Goal: Information Seeking & Learning: Learn about a topic

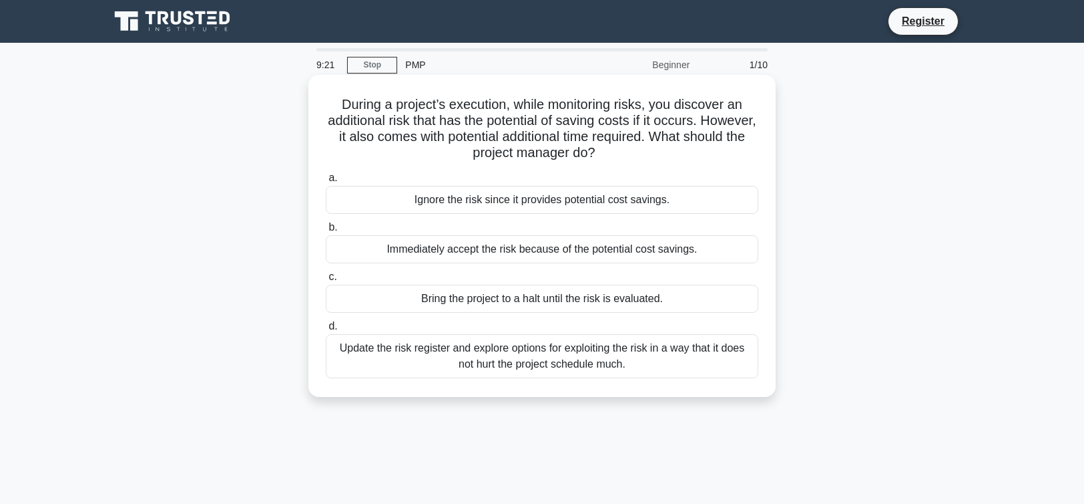
click at [701, 359] on div "Update the risk register and explore options for exploiting the risk in a way t…" at bounding box center [542, 356] width 433 height 44
click at [326, 331] on input "d. Update the risk register and explore options for exploiting the risk in a wa…" at bounding box center [326, 326] width 0 height 9
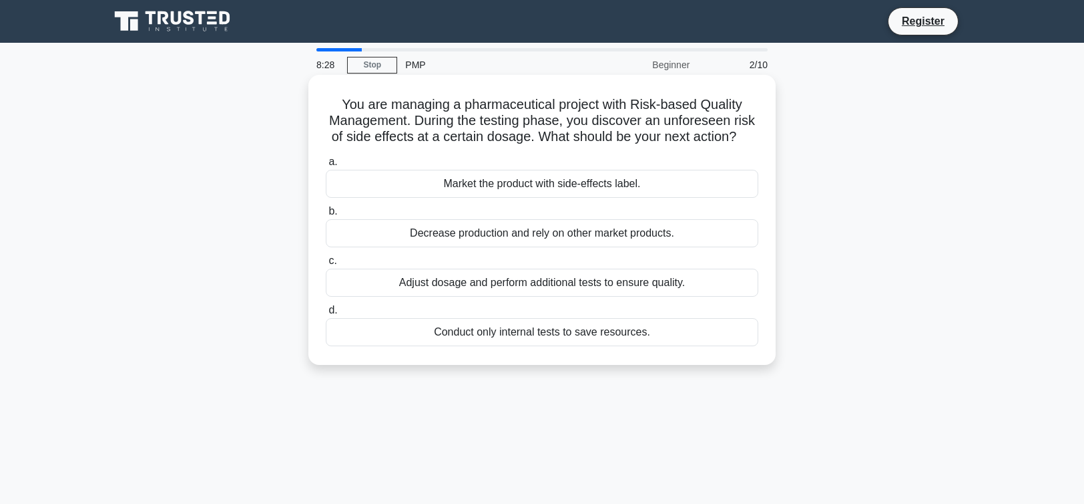
click at [654, 296] on div "Adjust dosage and perform additional tests to ensure quality." at bounding box center [542, 282] width 433 height 28
click at [326, 265] on input "c. Adjust dosage and perform additional tests to ensure quality." at bounding box center [326, 260] width 0 height 9
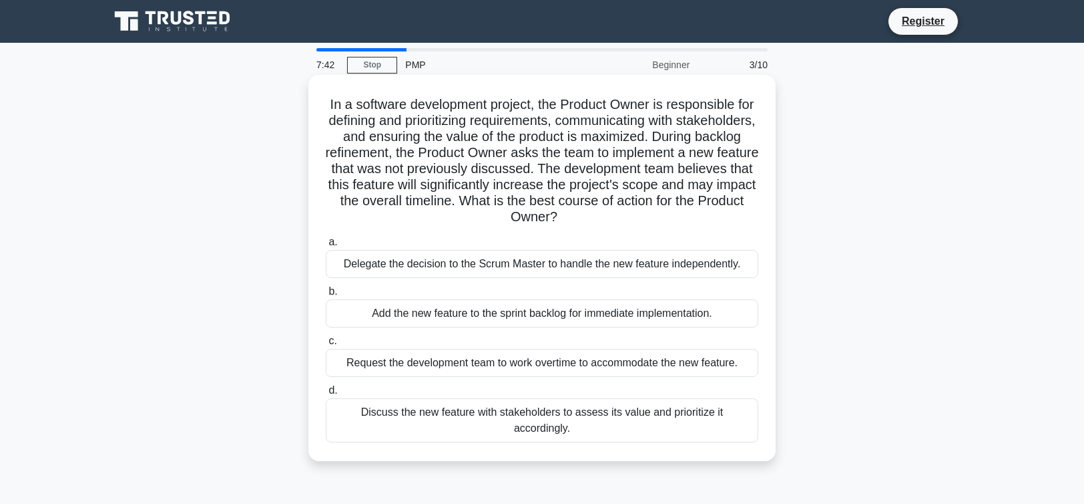
click at [703, 415] on div "Discuss the new feature with stakeholders to assess its value and prioritize it…" at bounding box center [542, 420] width 433 height 44
click at [326, 395] on input "d. Discuss the new feature with stakeholders to assess its value and prioritize…" at bounding box center [326, 390] width 0 height 9
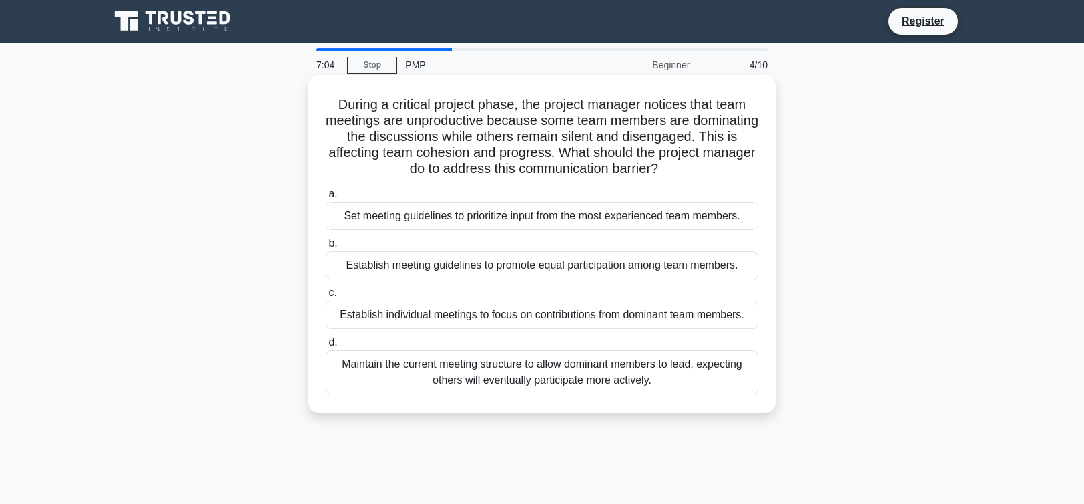
click at [718, 266] on div "Establish meeting guidelines to promote equal participation among team members." at bounding box center [542, 265] width 433 height 28
click at [326, 248] on input "b. Establish meeting guidelines to promote equal participation among team membe…" at bounding box center [326, 243] width 0 height 9
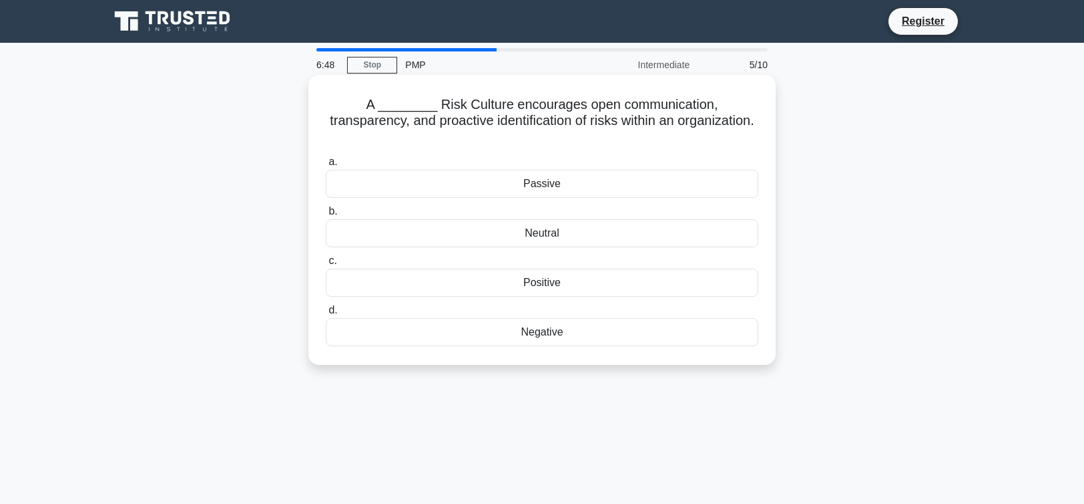
click at [703, 268] on div "Positive" at bounding box center [542, 282] width 433 height 28
click at [326, 264] on input "c. Positive" at bounding box center [326, 260] width 0 height 9
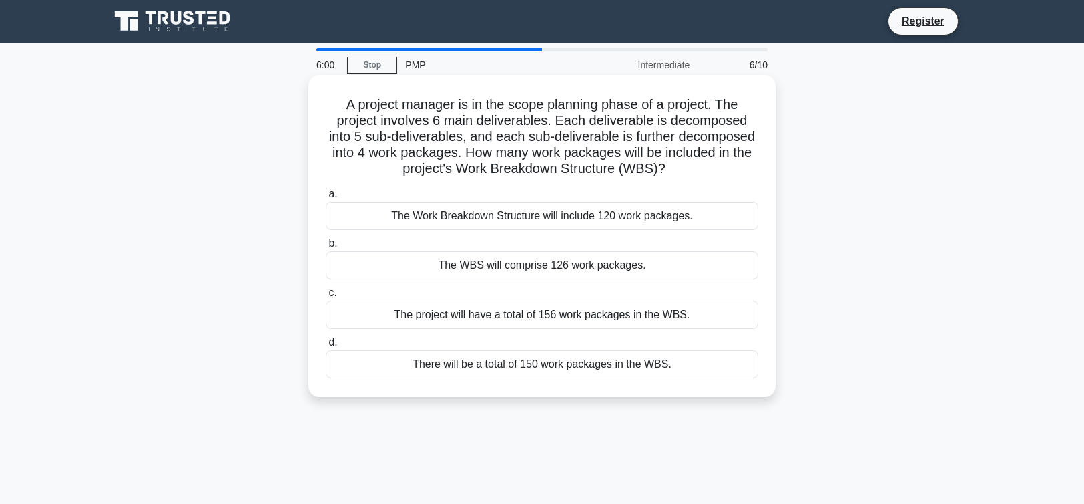
click at [704, 216] on div "The Work Breakdown Structure will include 120 work packages." at bounding box center [542, 216] width 433 height 28
click at [326, 198] on input "a. The Work Breakdown Structure will include 120 work packages." at bounding box center [326, 194] width 0 height 9
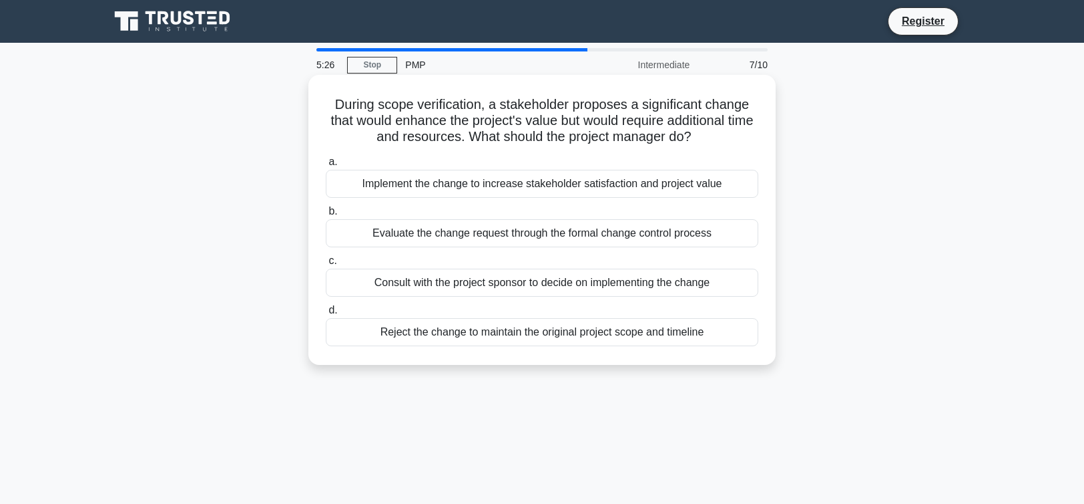
click at [623, 232] on div "Evaluate the change request through the formal change control process" at bounding box center [542, 233] width 433 height 28
click at [326, 216] on input "b. Evaluate the change request through the formal change control process" at bounding box center [326, 211] width 0 height 9
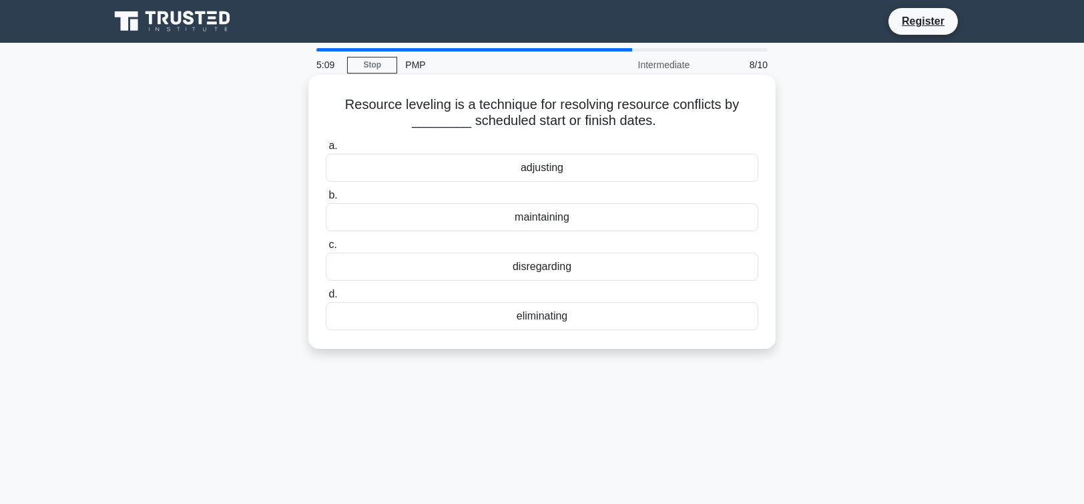
click at [651, 220] on div "maintaining" at bounding box center [542, 217] width 433 height 28
click at [326, 200] on input "b. maintaining" at bounding box center [326, 195] width 0 height 9
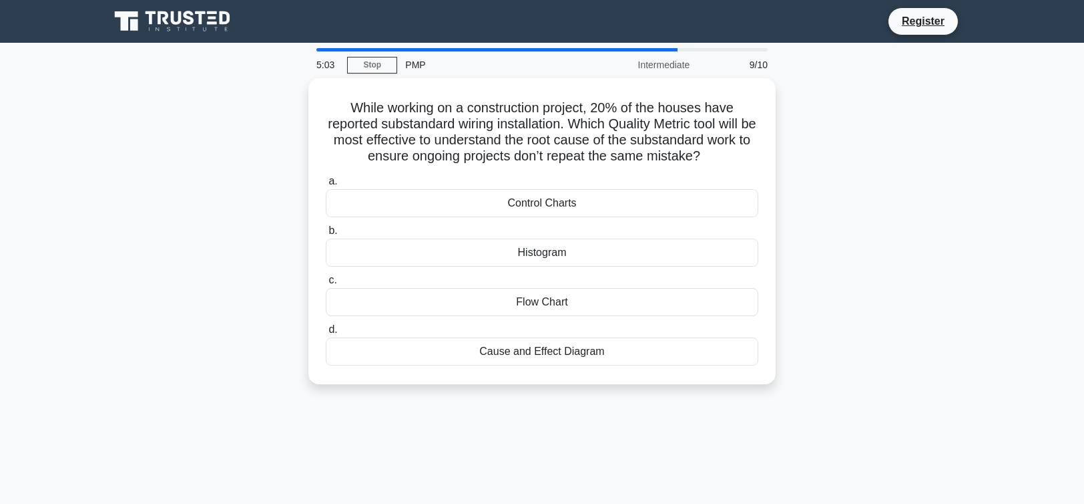
click at [831, 207] on div "While working on a construction project, 20% of the houses have reported substa…" at bounding box center [542, 239] width 881 height 322
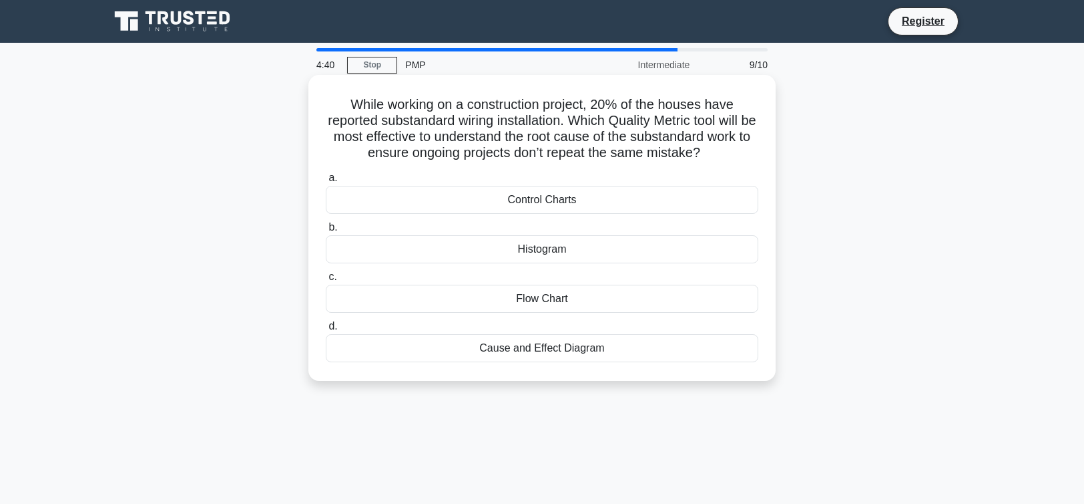
click at [697, 345] on div "Cause and Effect Diagram" at bounding box center [542, 348] width 433 height 28
click at [326, 331] on input "d. Cause and Effect Diagram" at bounding box center [326, 326] width 0 height 9
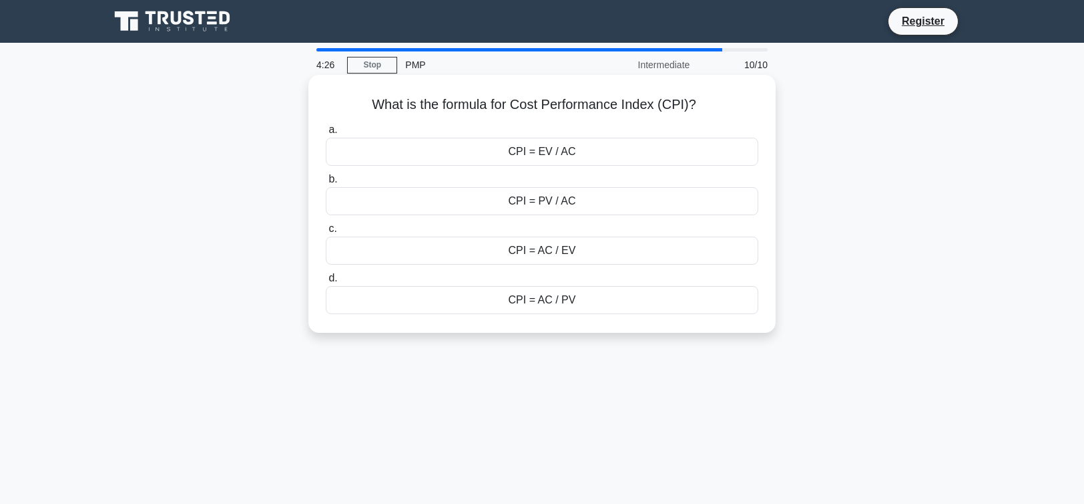
click at [705, 147] on div "CPI = EV / AC" at bounding box center [542, 152] width 433 height 28
click at [326, 134] on input "a. CPI = EV / AC" at bounding box center [326, 130] width 0 height 9
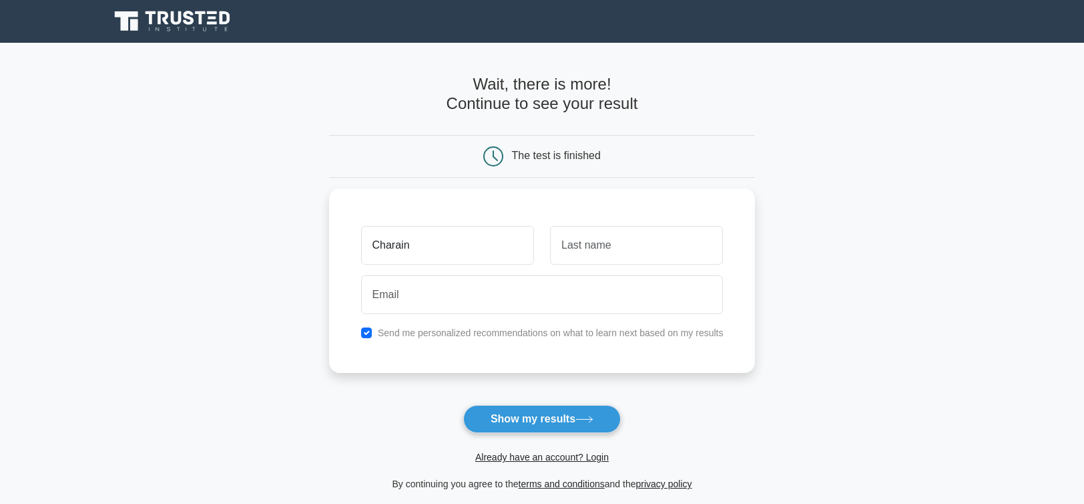
type input "Charain"
type input "[PERSON_NAME]"
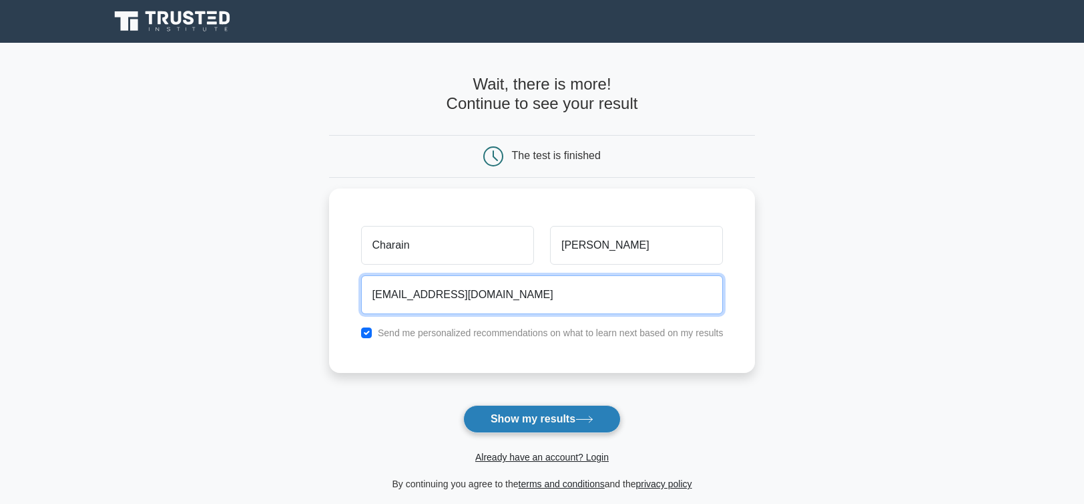
type input "charaingriffths@gmail.com"
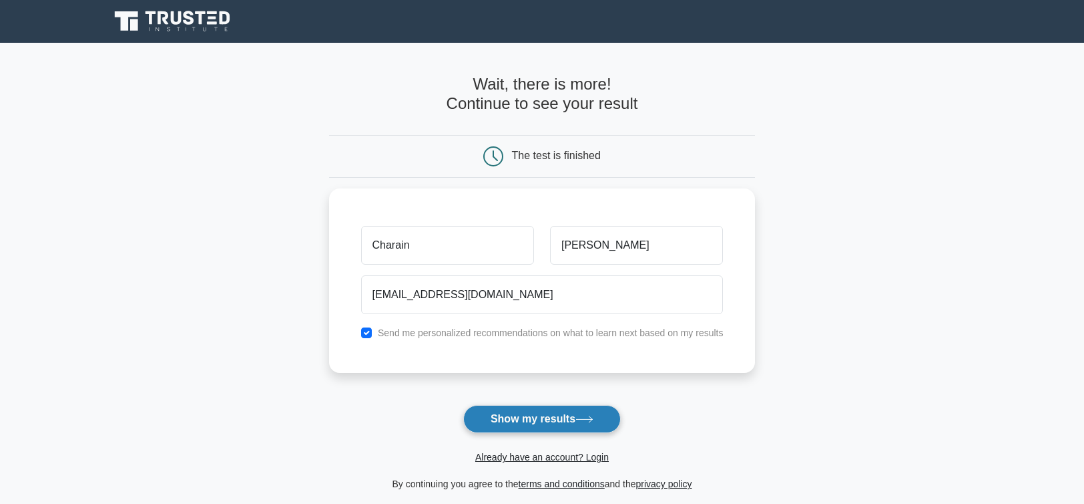
click at [560, 427] on button "Show my results" at bounding box center [542, 419] width 158 height 28
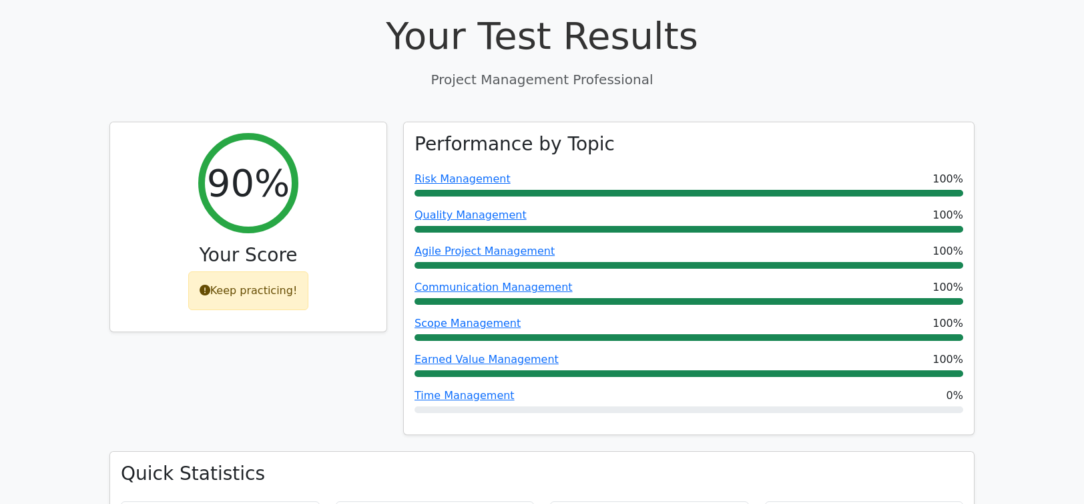
scroll to position [453, 0]
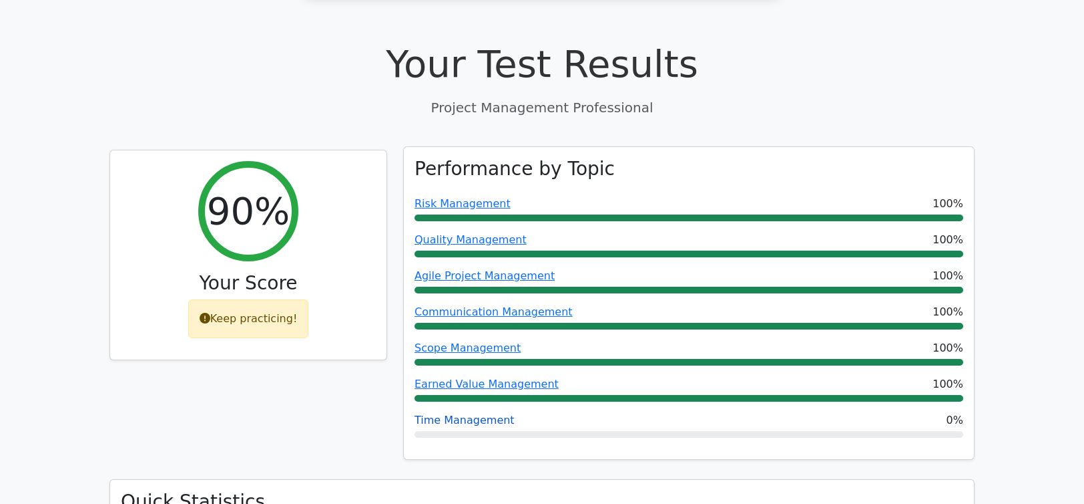
click at [465, 413] on link "Time Management" at bounding box center [465, 419] width 100 height 13
